Goal: Find specific page/section: Find specific page/section

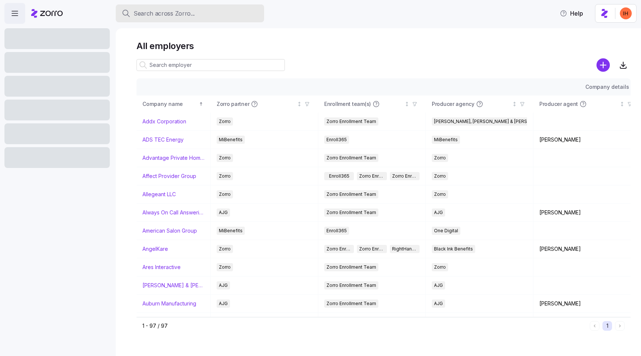
click at [152, 20] on button "Search across Zorro..." at bounding box center [190, 13] width 148 height 18
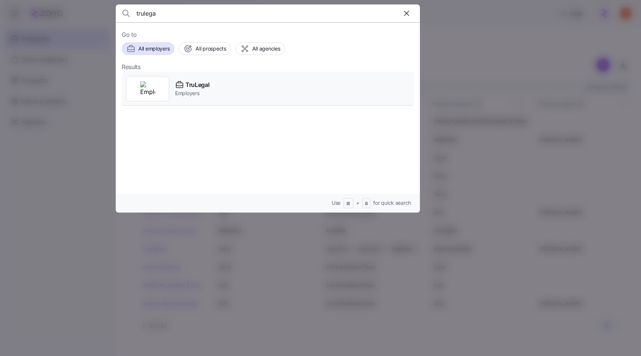
type input "trulega"
click at [231, 89] on div "TruLegal Employers" at bounding box center [268, 89] width 293 height 34
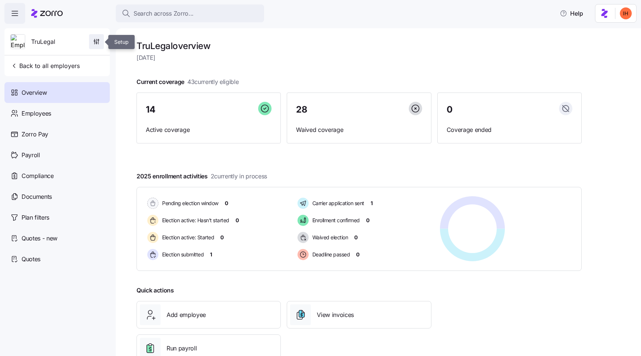
click at [93, 38] on icon "button" at bounding box center [96, 41] width 7 height 7
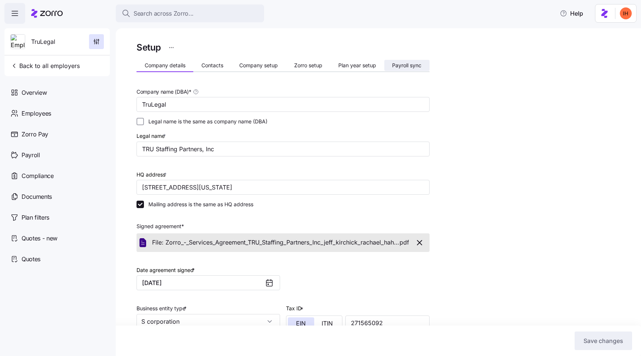
click at [403, 63] on span "Payroll sync" at bounding box center [406, 65] width 29 height 5
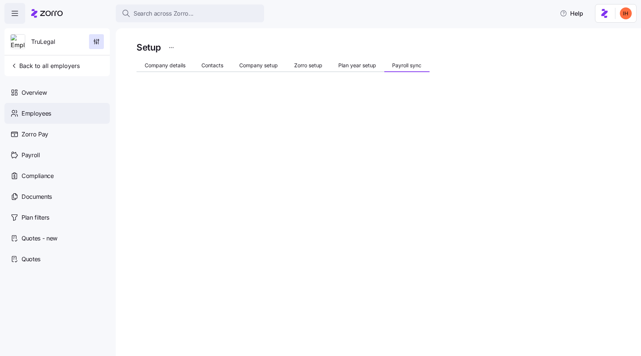
click at [43, 106] on div "Employees" at bounding box center [56, 113] width 105 height 21
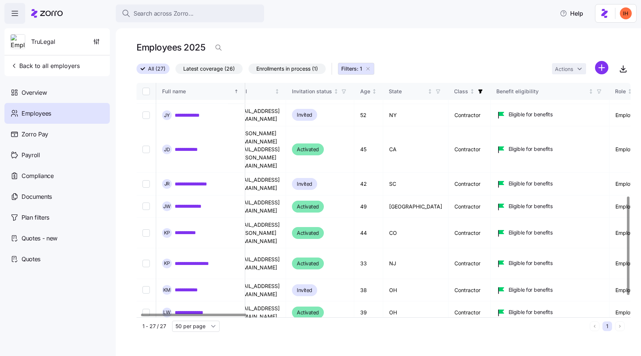
scroll to position [309, 17]
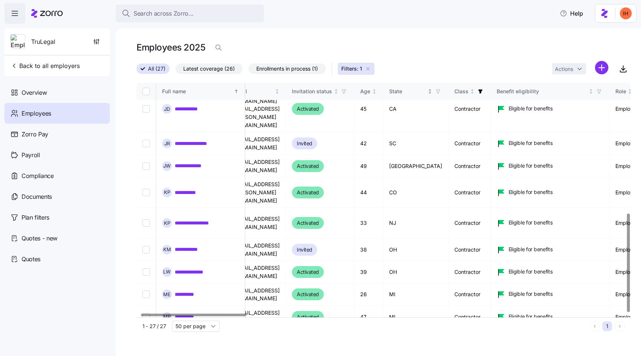
click at [427, 89] on div "State" at bounding box center [407, 91] width 37 height 8
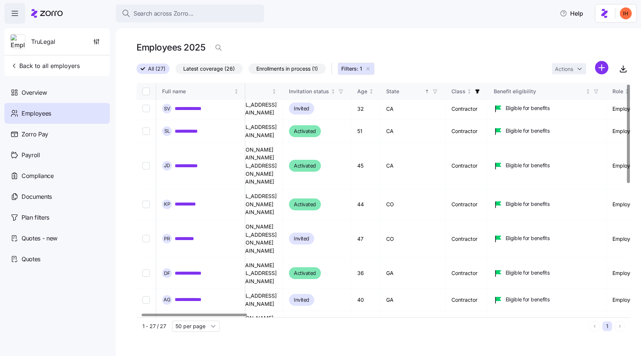
scroll to position [0, 20]
